Goal: Ask a question

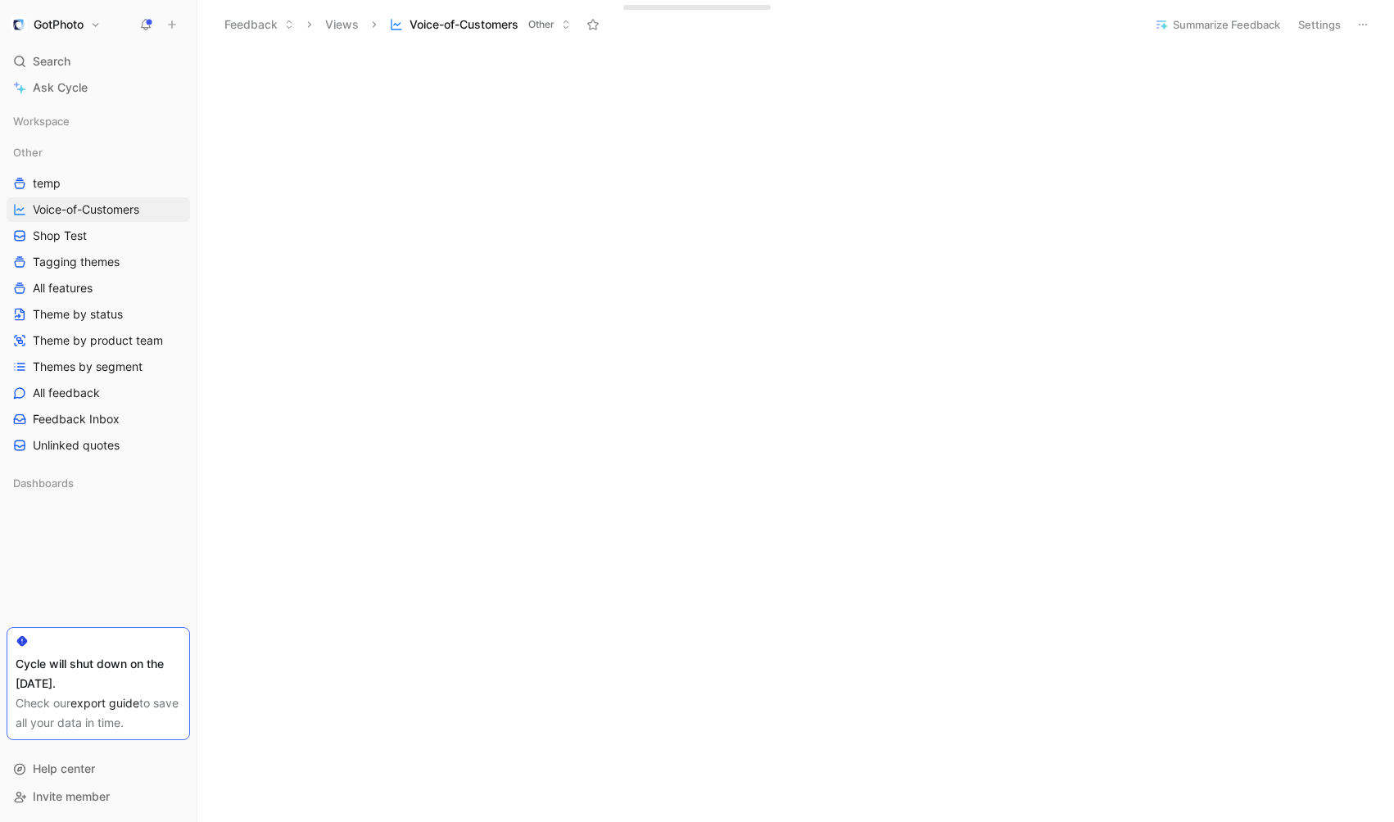
scroll to position [1685, 0]
click at [65, 70] on span "Search" at bounding box center [52, 62] width 38 height 20
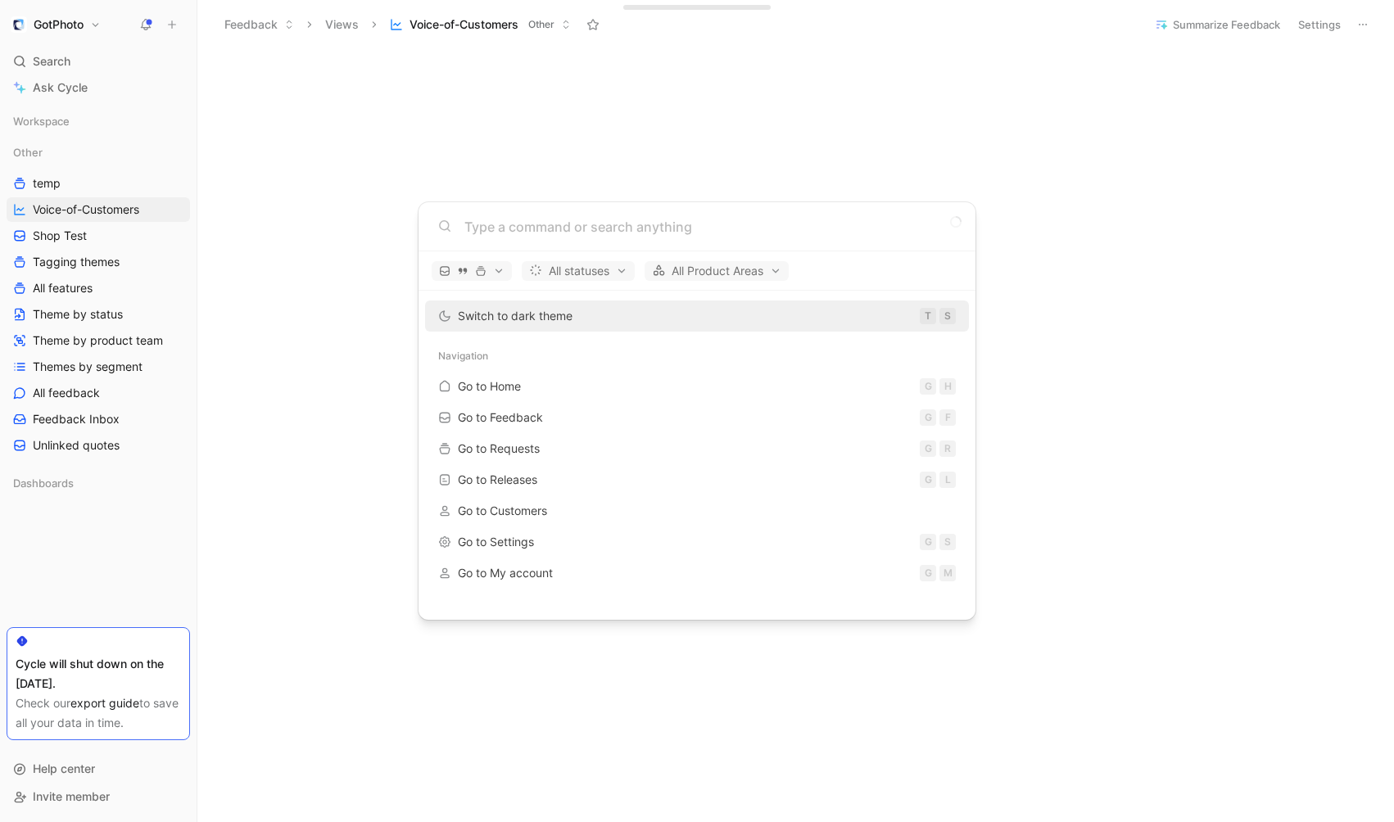
click at [61, 90] on body "GotPhoto Search ⌘ K Ask Cycle Workspace Other temp Voice-of-Customers Shop Test…" at bounding box center [697, 411] width 1394 height 822
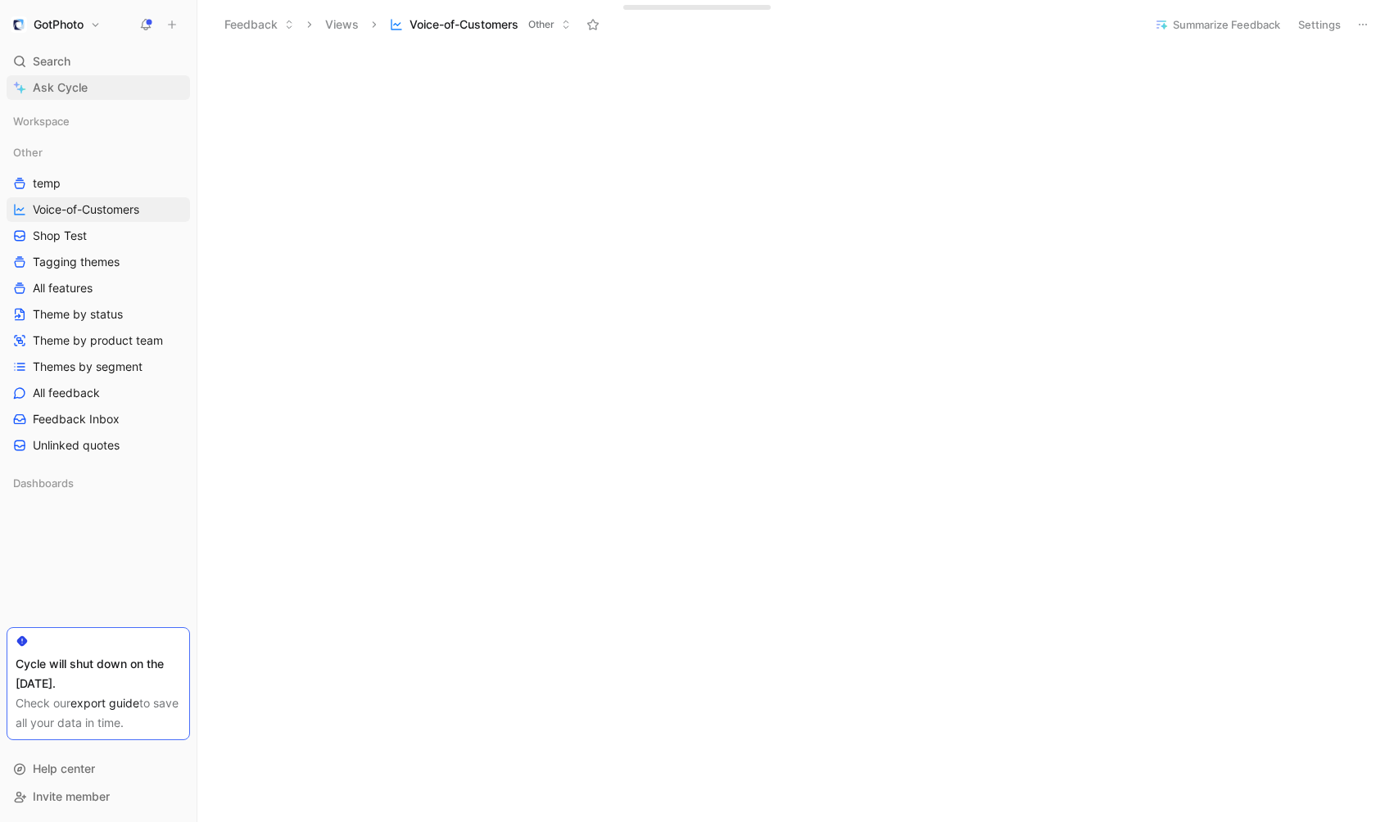
click at [95, 94] on link "Ask Cycle" at bounding box center [98, 87] width 183 height 25
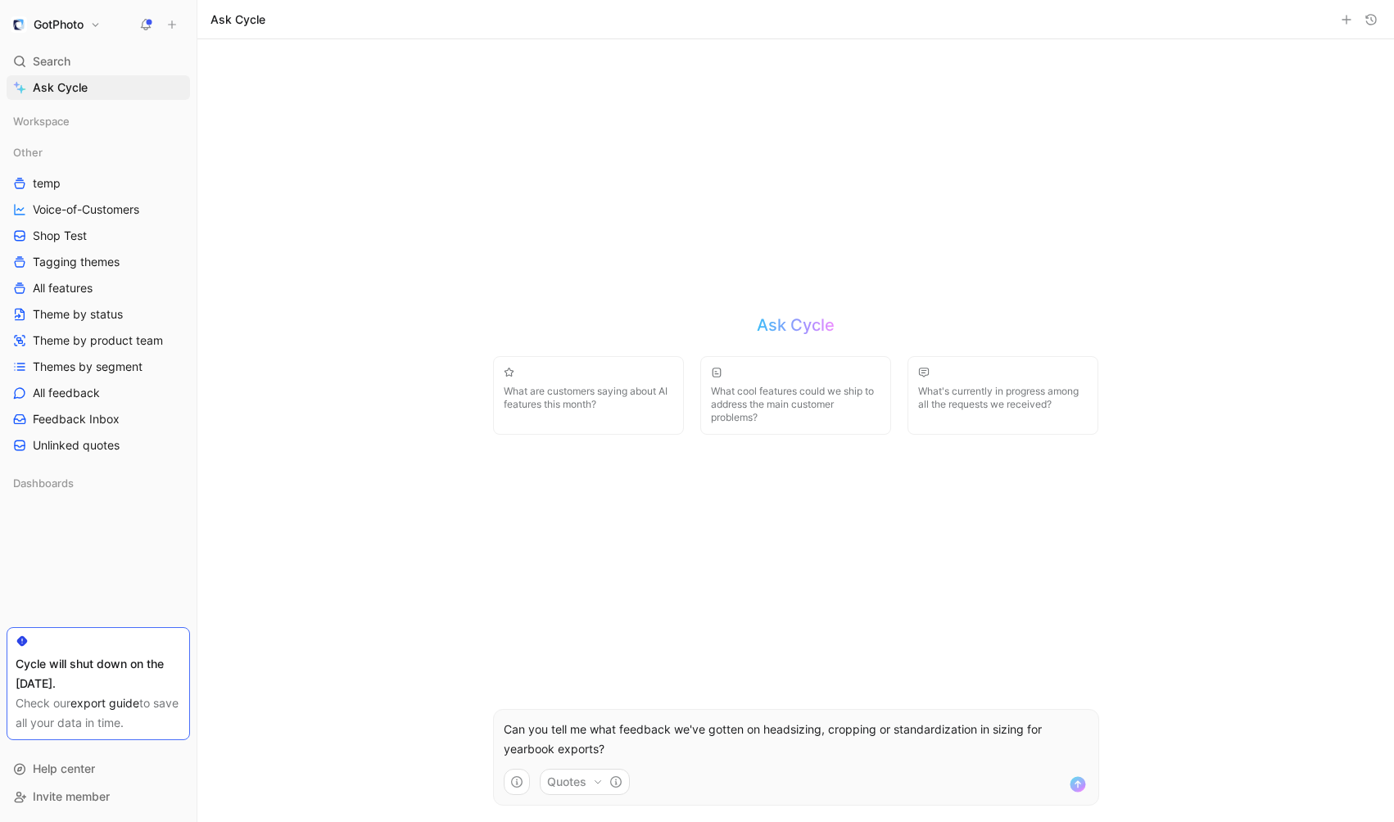
click at [792, 730] on p "Can you tell me what feedback we've gotten on headsizing, cropping or standardi…" at bounding box center [796, 739] width 585 height 39
click at [1078, 785] on use "submit" at bounding box center [1078, 784] width 16 height 16
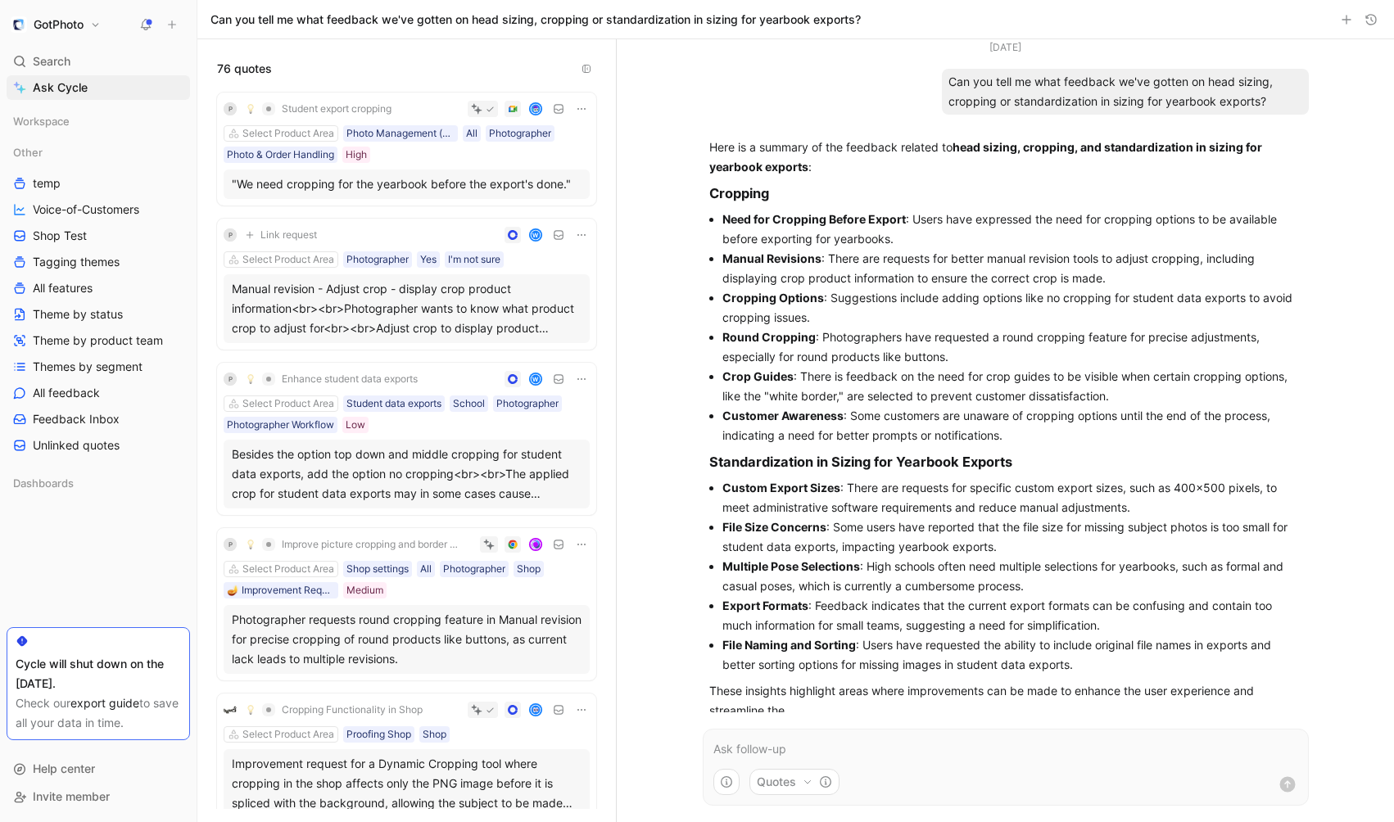
scroll to position [15, 0]
